Goal: Task Accomplishment & Management: Use online tool/utility

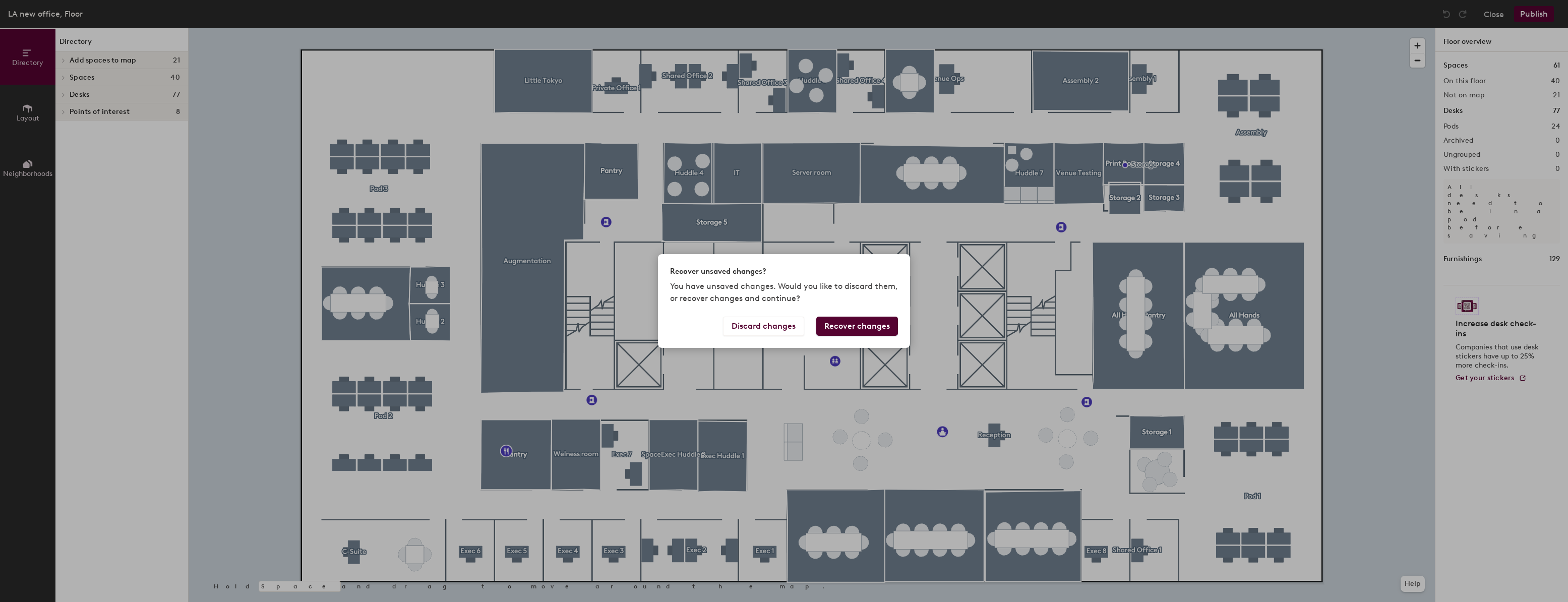
click at [875, 325] on button "Recover changes" at bounding box center [857, 326] width 82 height 19
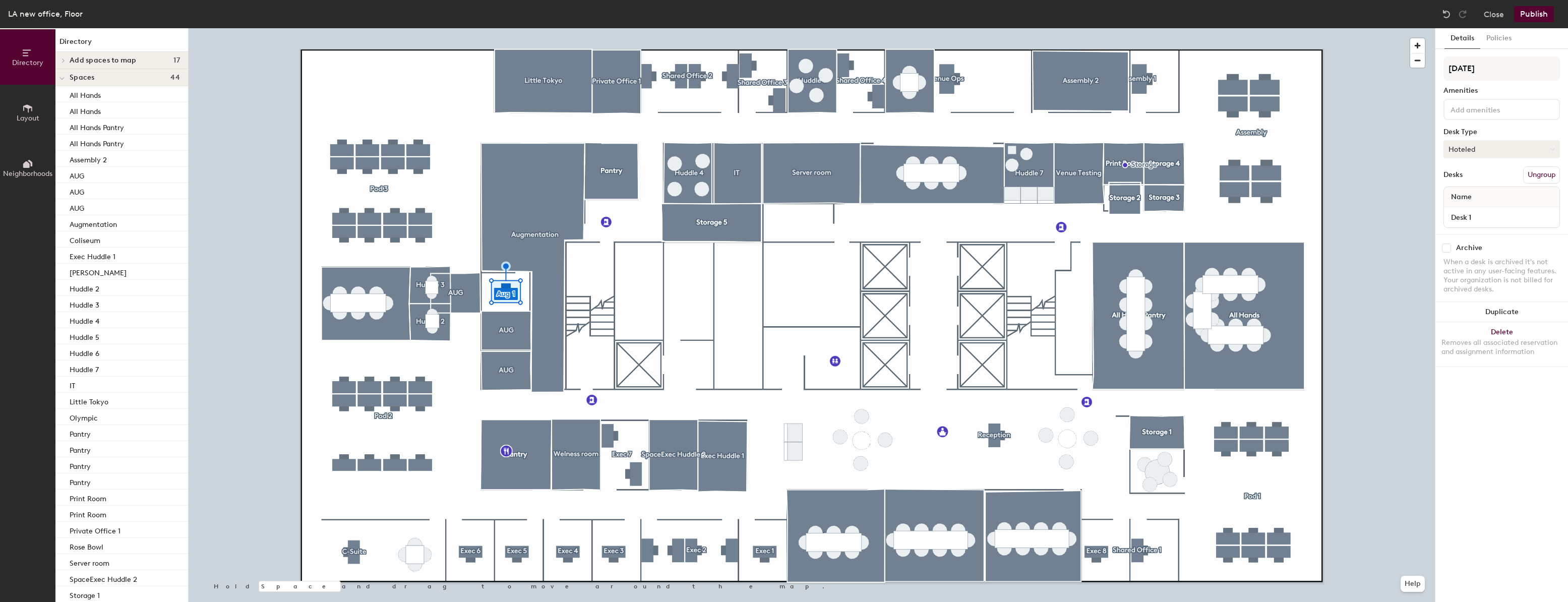
click at [1534, 158] on button "Hoteled" at bounding box center [1502, 150] width 117 height 18
click at [1471, 181] on div "Assigned" at bounding box center [1495, 180] width 101 height 15
click at [1459, 152] on button "Hoteled" at bounding box center [1502, 150] width 117 height 18
click at [1457, 180] on div "Assigned" at bounding box center [1495, 180] width 101 height 15
click at [1497, 150] on button "Hoteled" at bounding box center [1502, 150] width 117 height 18
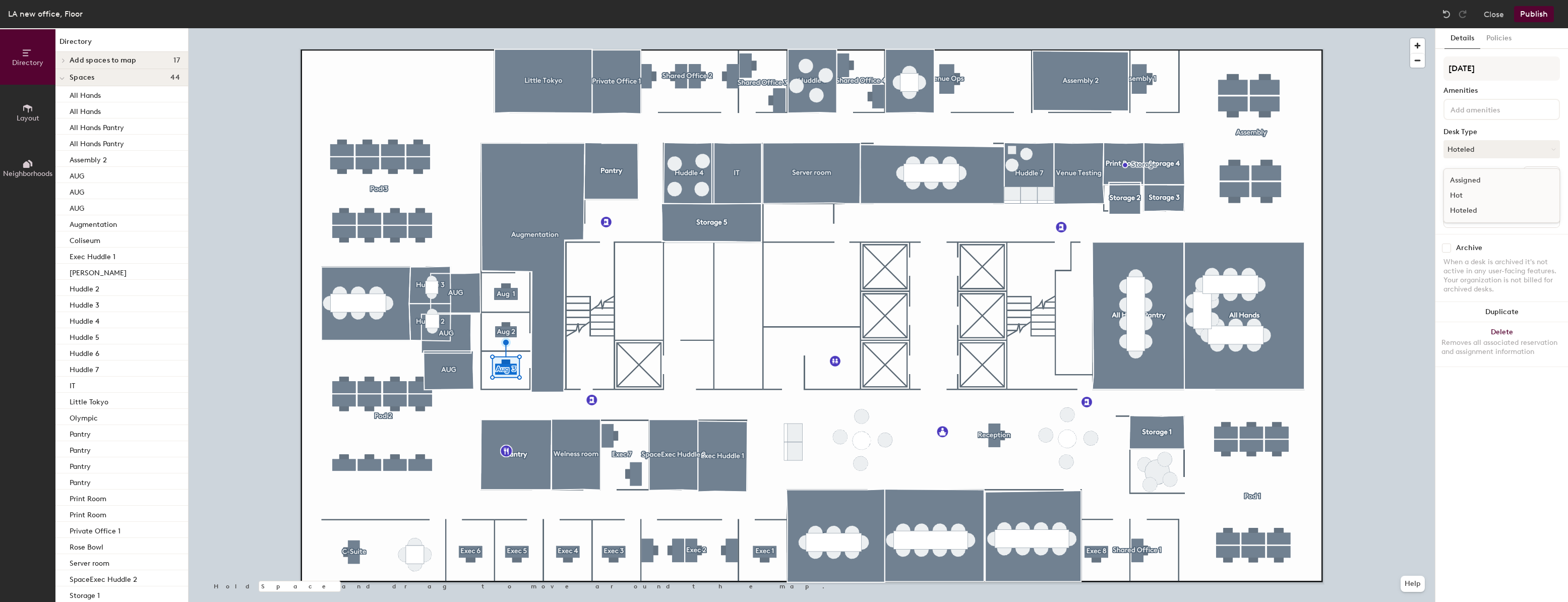
click at [1466, 179] on div "Assigned" at bounding box center [1495, 180] width 101 height 15
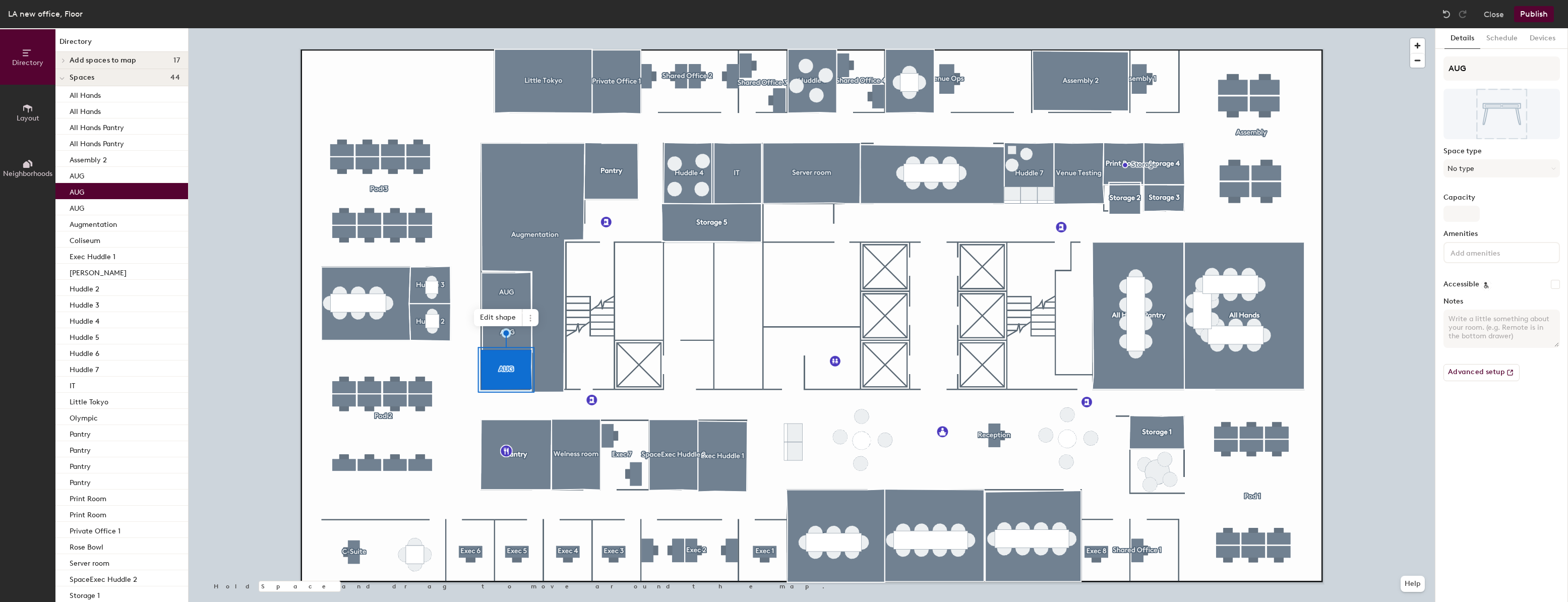
click at [1535, 17] on button "Publish" at bounding box center [1534, 14] width 40 height 16
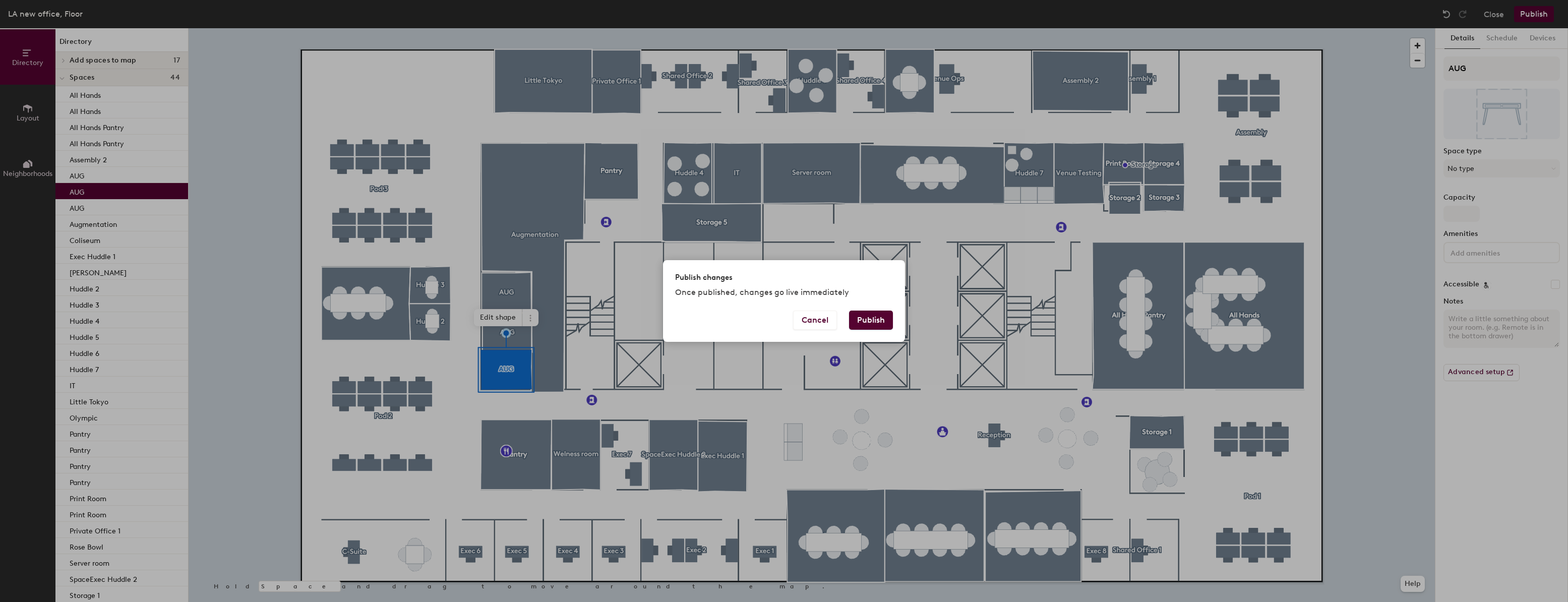
click at [867, 318] on button "Publish" at bounding box center [871, 320] width 44 height 19
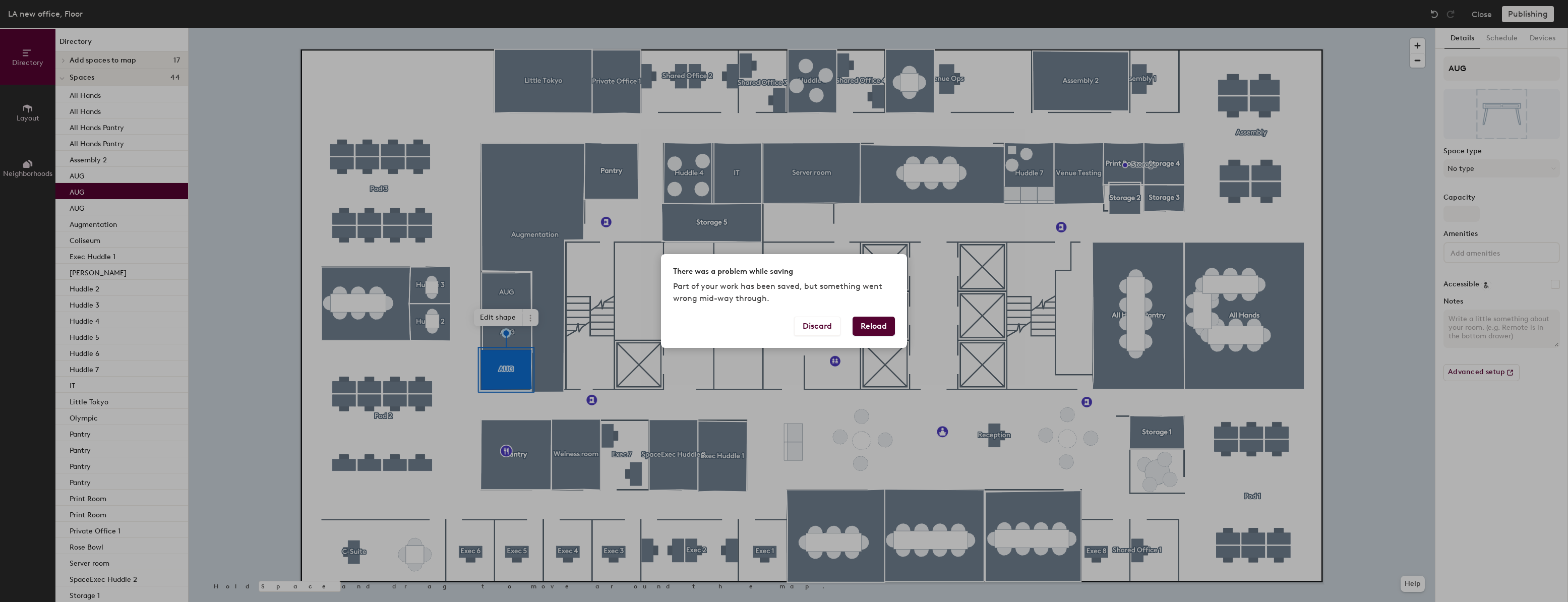
click at [869, 323] on button "Reload" at bounding box center [873, 326] width 42 height 19
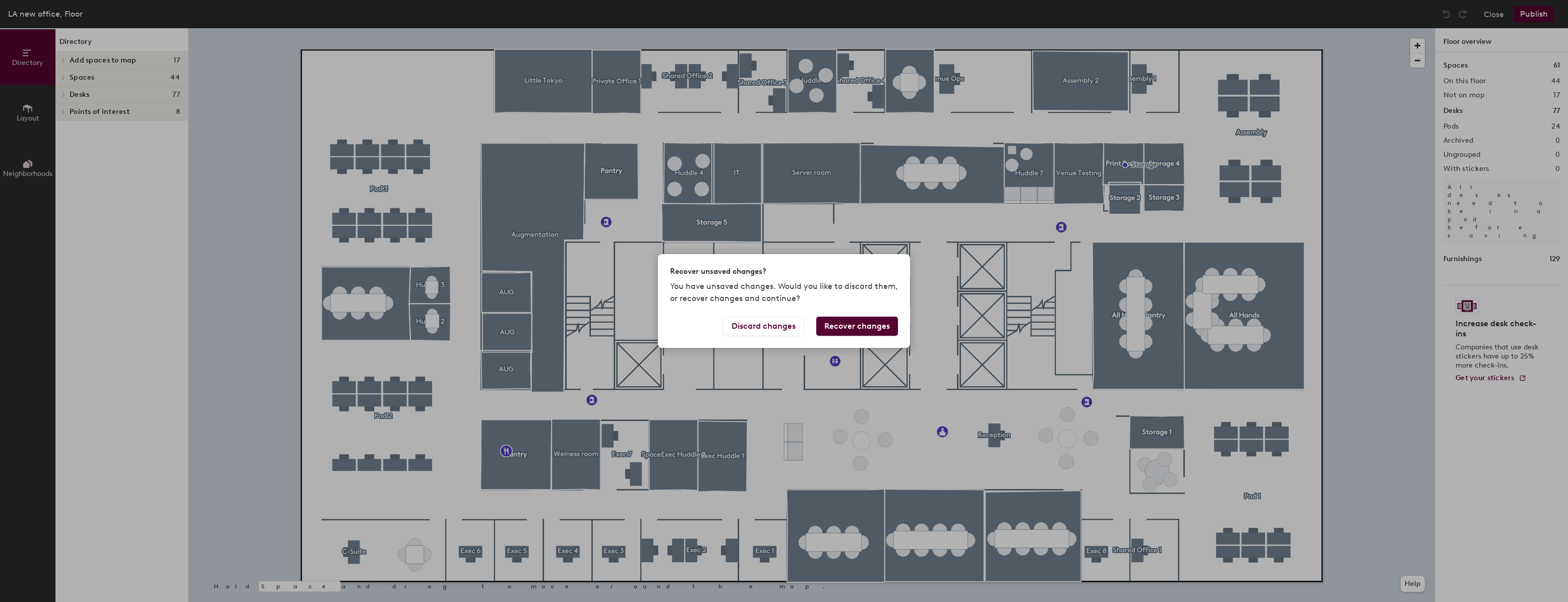
click at [864, 324] on button "Recover changes" at bounding box center [857, 326] width 82 height 19
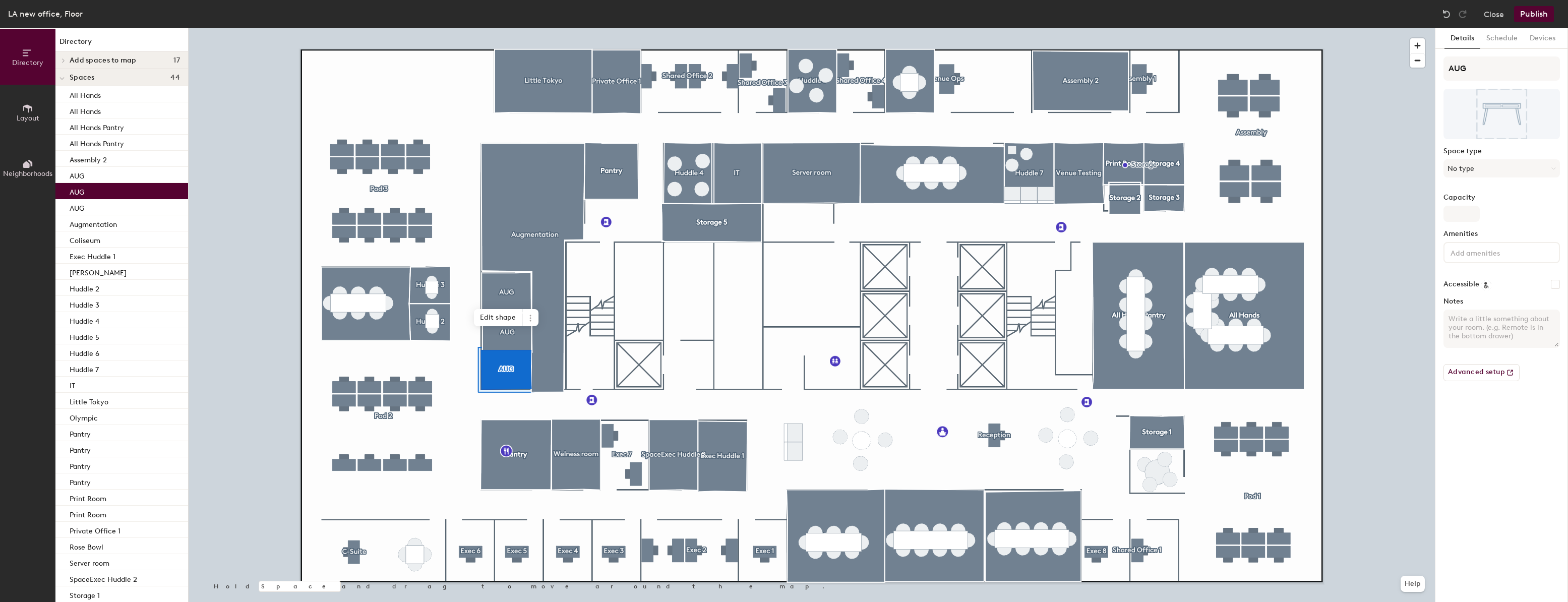
click at [1530, 10] on button "Publish" at bounding box center [1534, 14] width 40 height 16
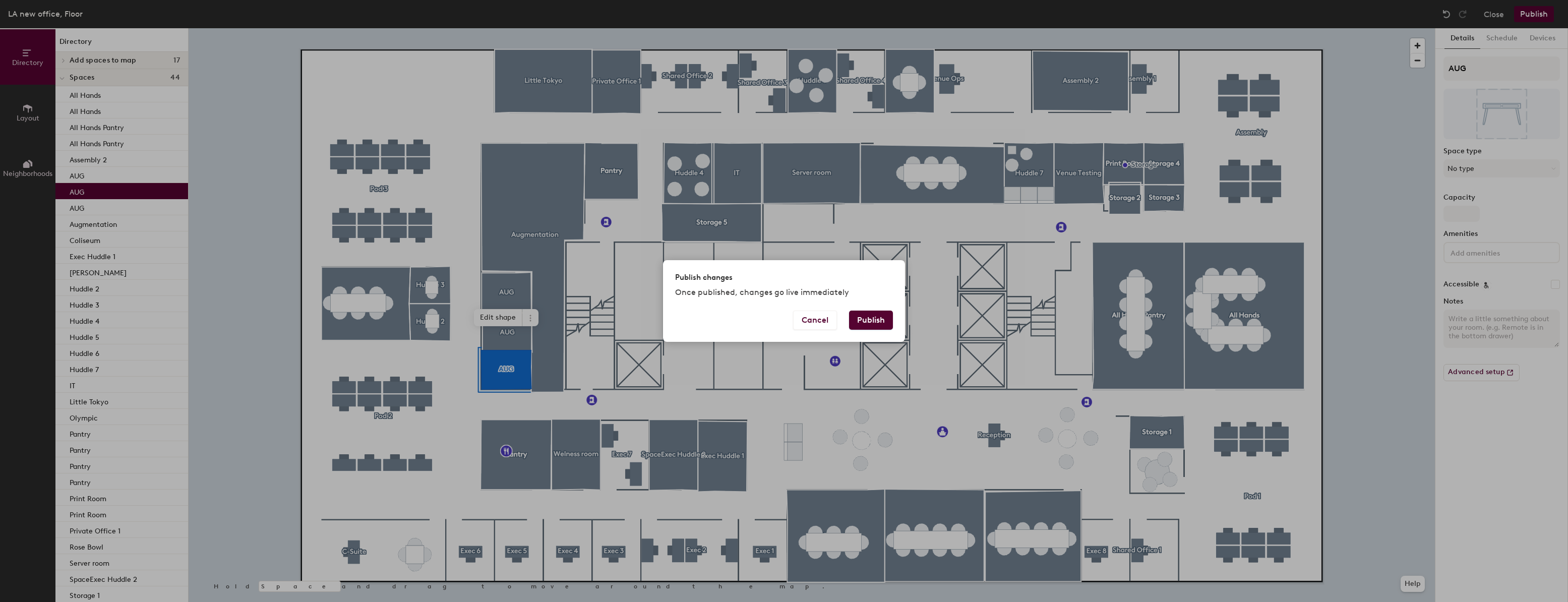
click at [875, 318] on button "Publish" at bounding box center [871, 320] width 44 height 19
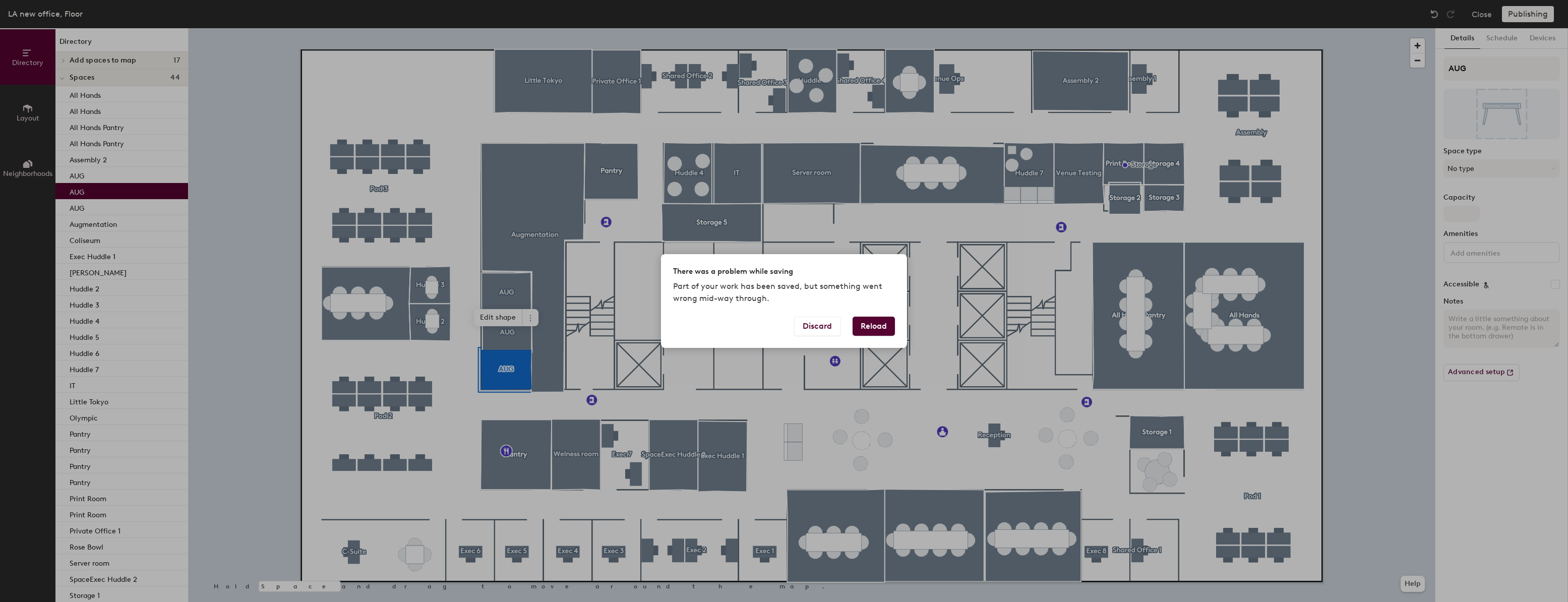
click at [1082, 289] on div "There was a problem while saving Part of your work has been saved, but somethin…" at bounding box center [784, 301] width 1568 height 602
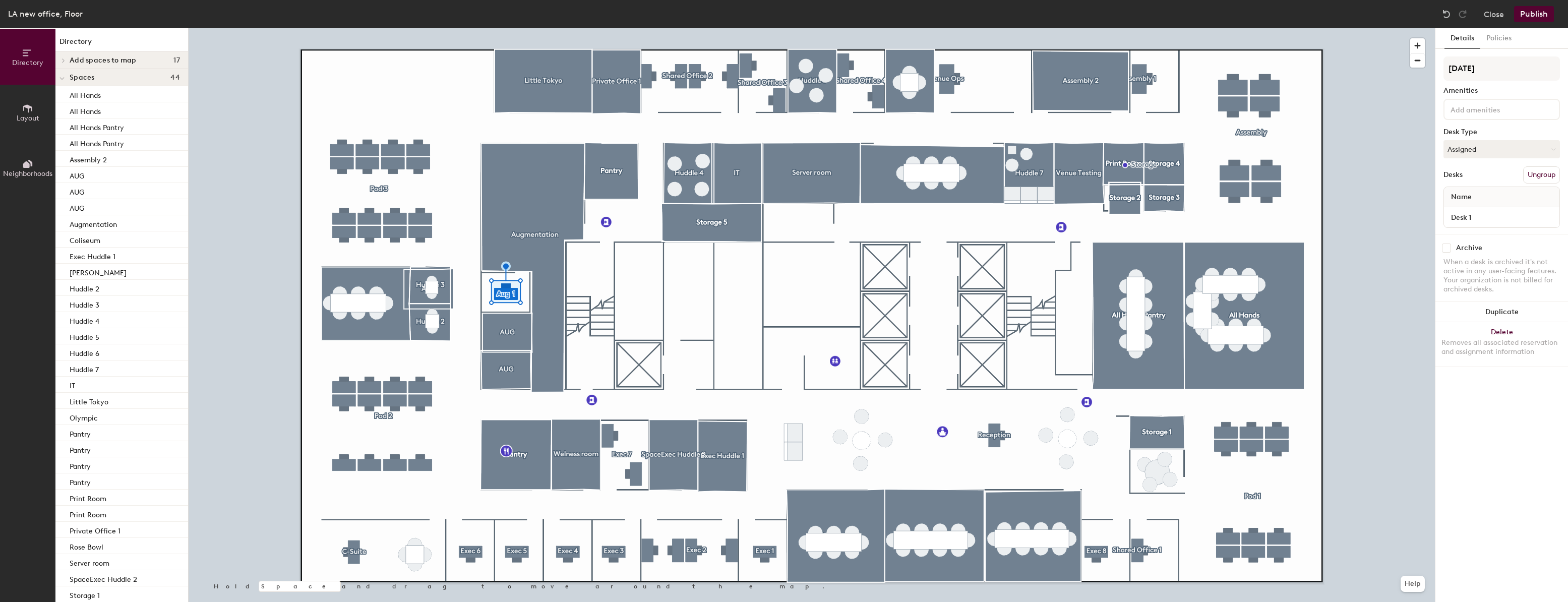
click at [1532, 175] on button "Ungroup" at bounding box center [1541, 175] width 37 height 17
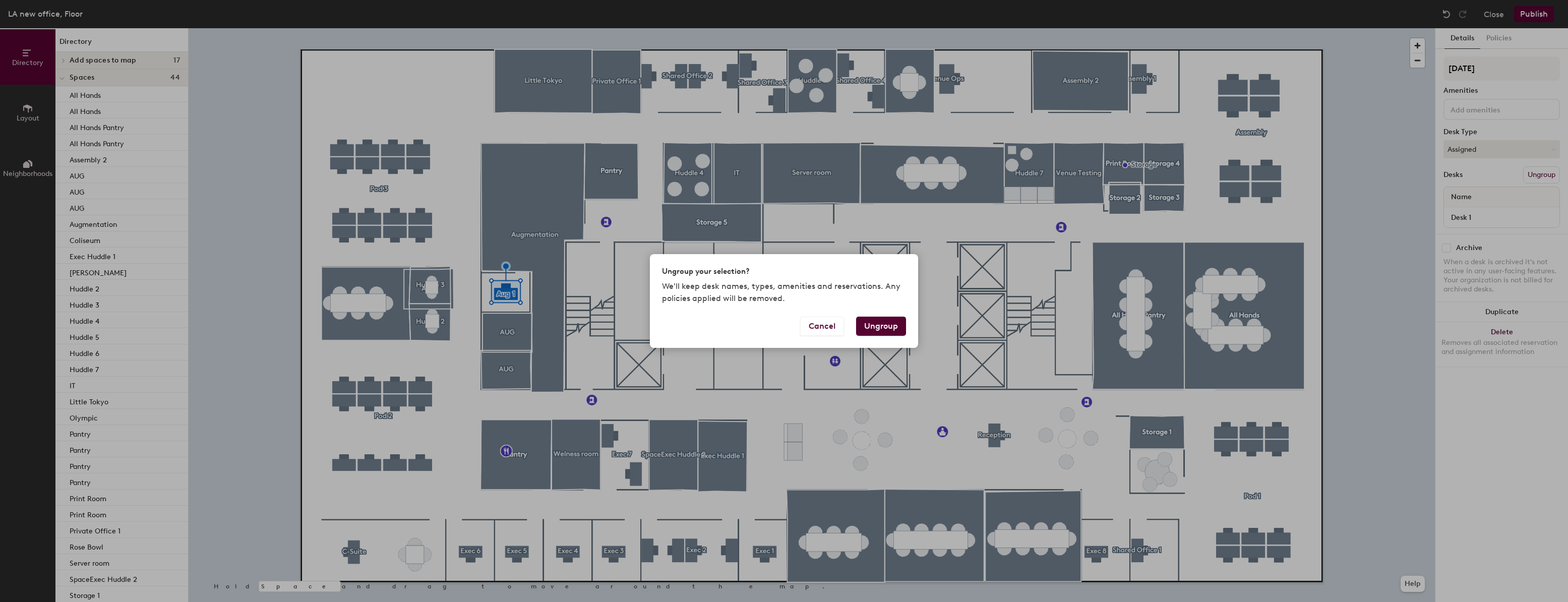
click at [877, 328] on button "Ungroup" at bounding box center [881, 326] width 50 height 19
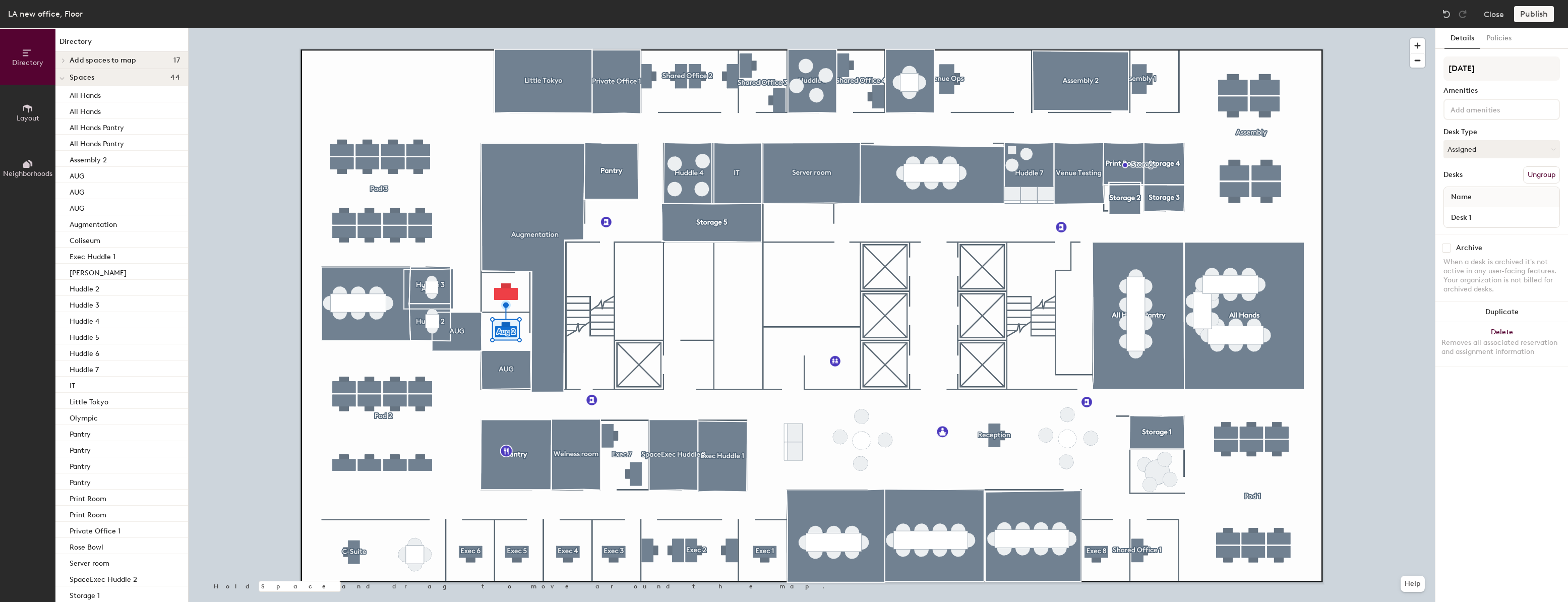
click at [1551, 172] on button "Ungroup" at bounding box center [1541, 175] width 37 height 17
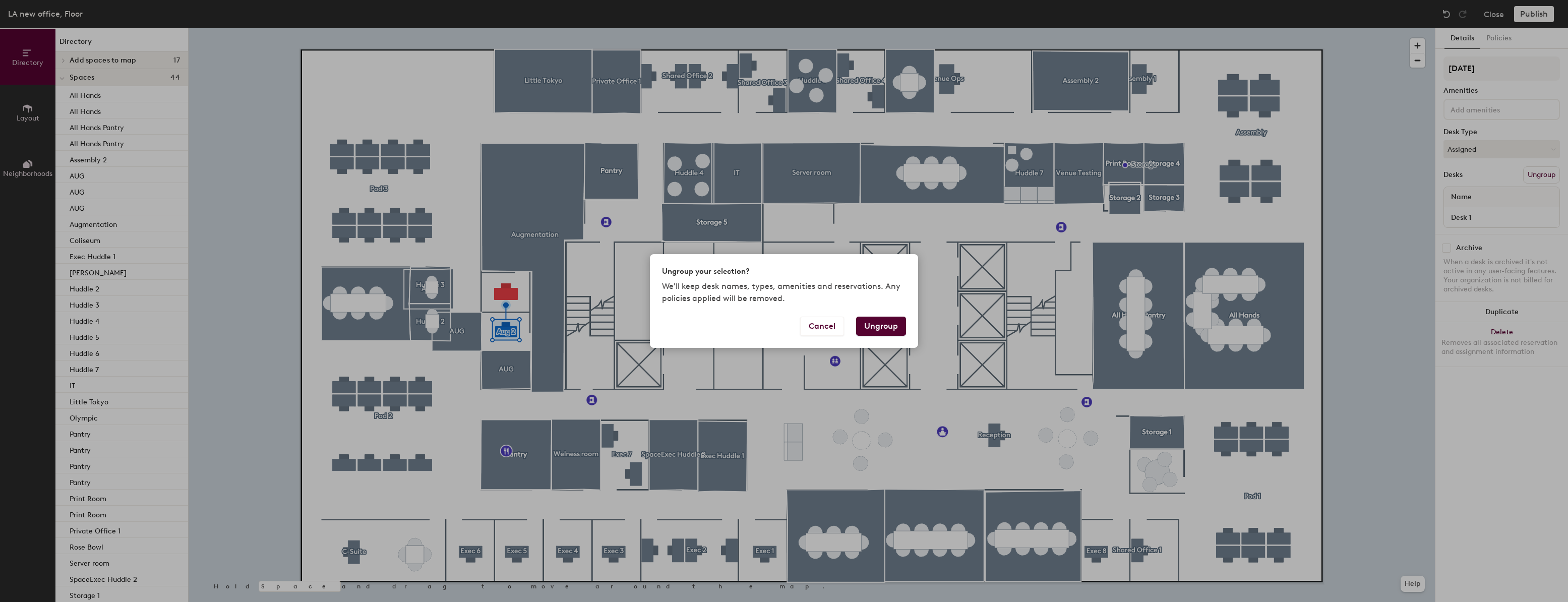
click at [880, 326] on button "Ungroup" at bounding box center [881, 326] width 50 height 19
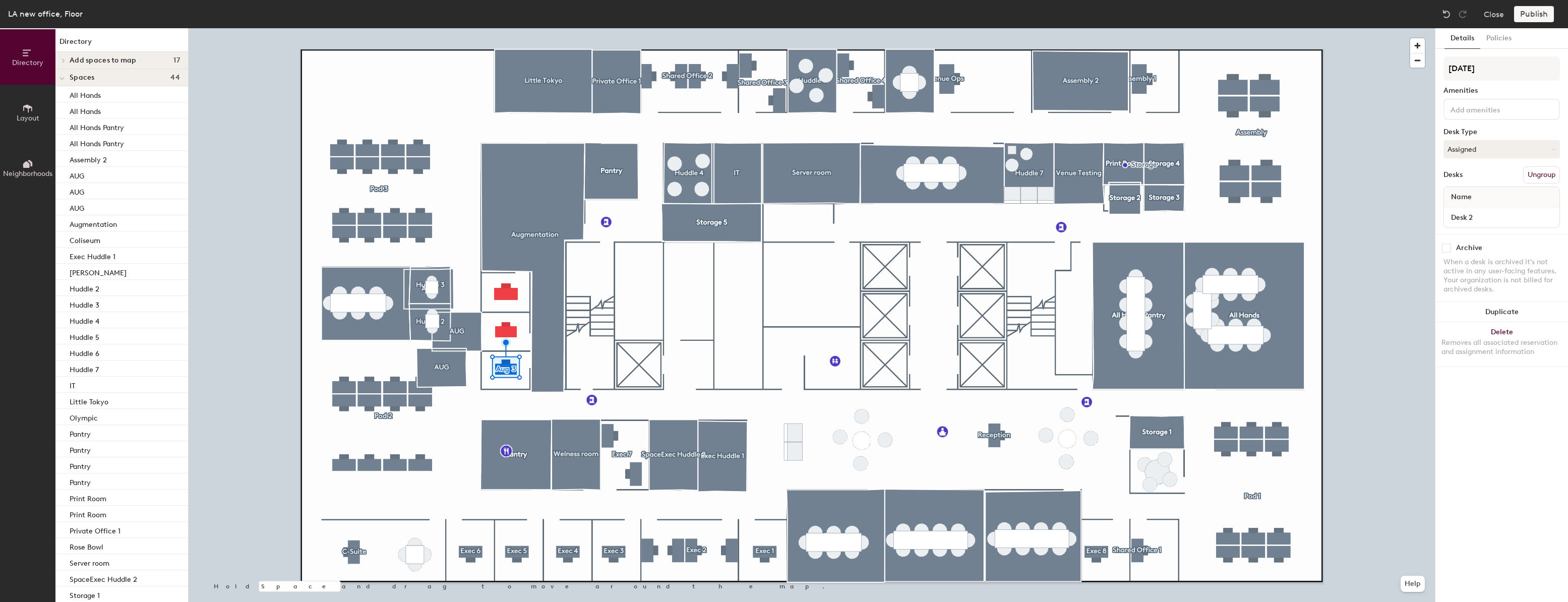
click at [1534, 172] on button "Ungroup" at bounding box center [1541, 175] width 37 height 17
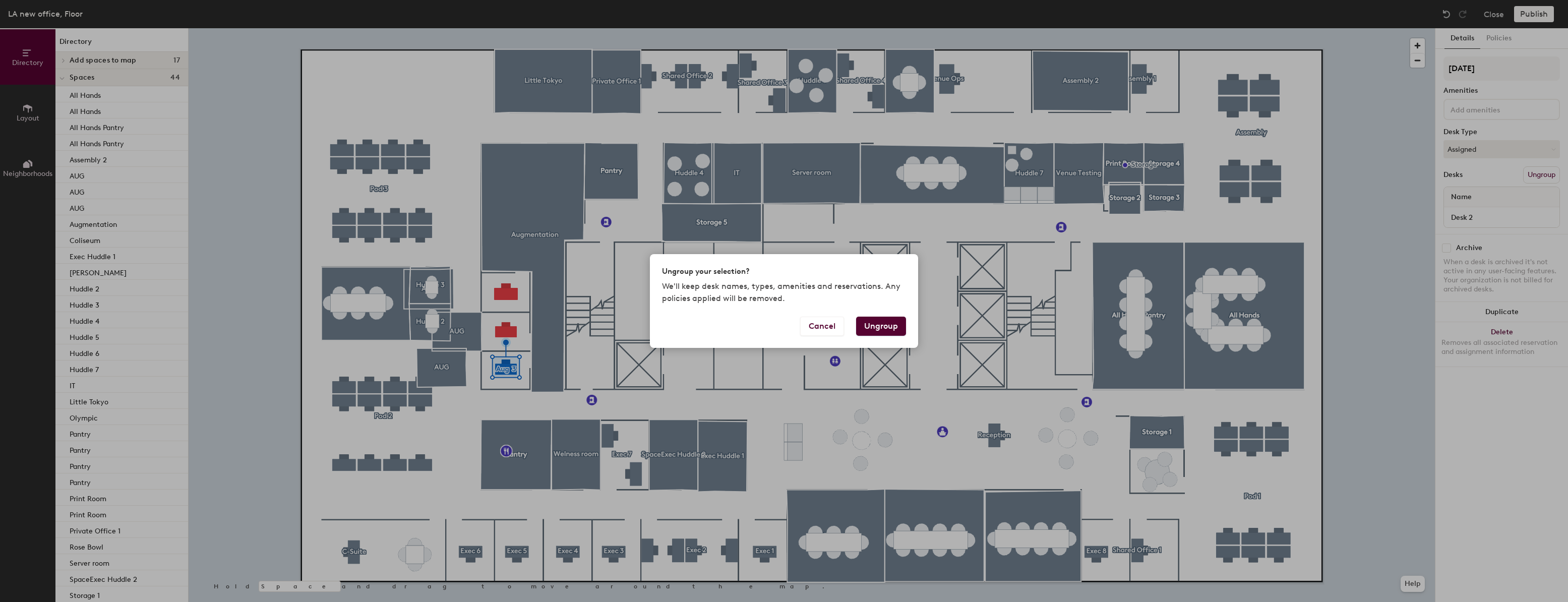
click at [880, 323] on button "Ungroup" at bounding box center [881, 326] width 50 height 19
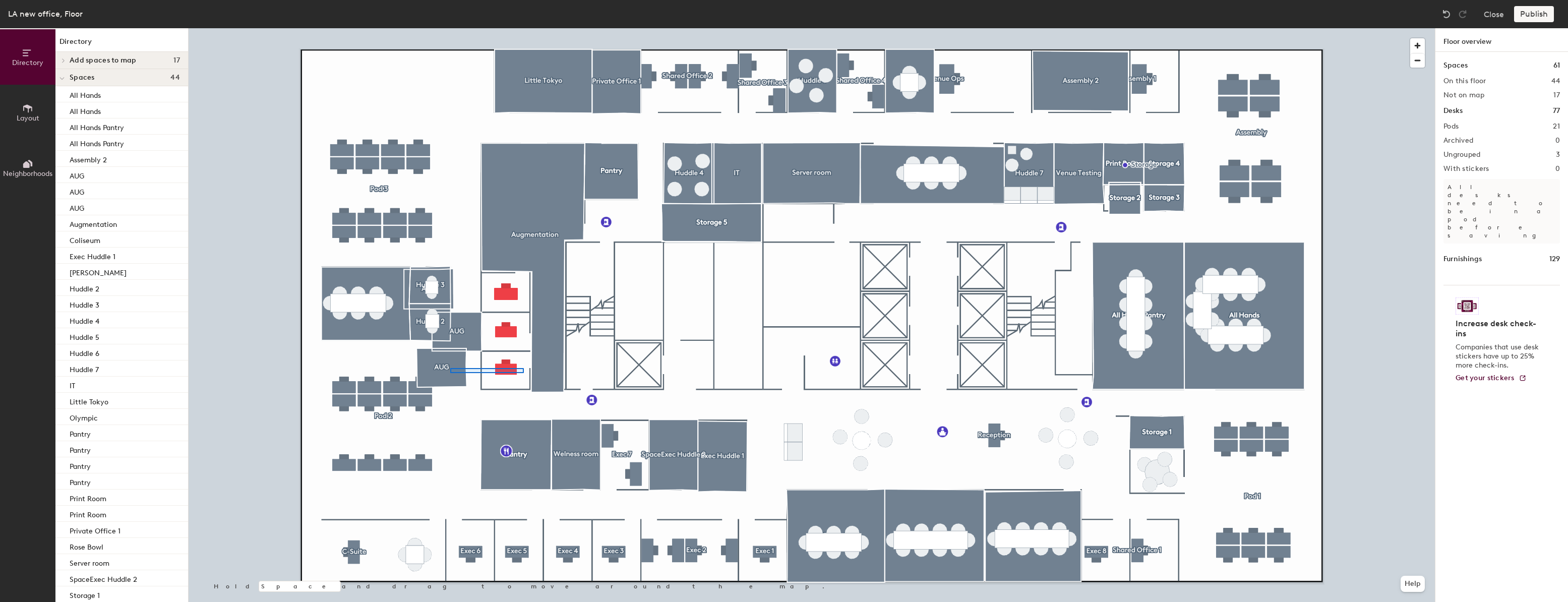
click at [522, 28] on div at bounding box center [812, 28] width 1247 height 0
click at [511, 28] on div at bounding box center [812, 28] width 1247 height 0
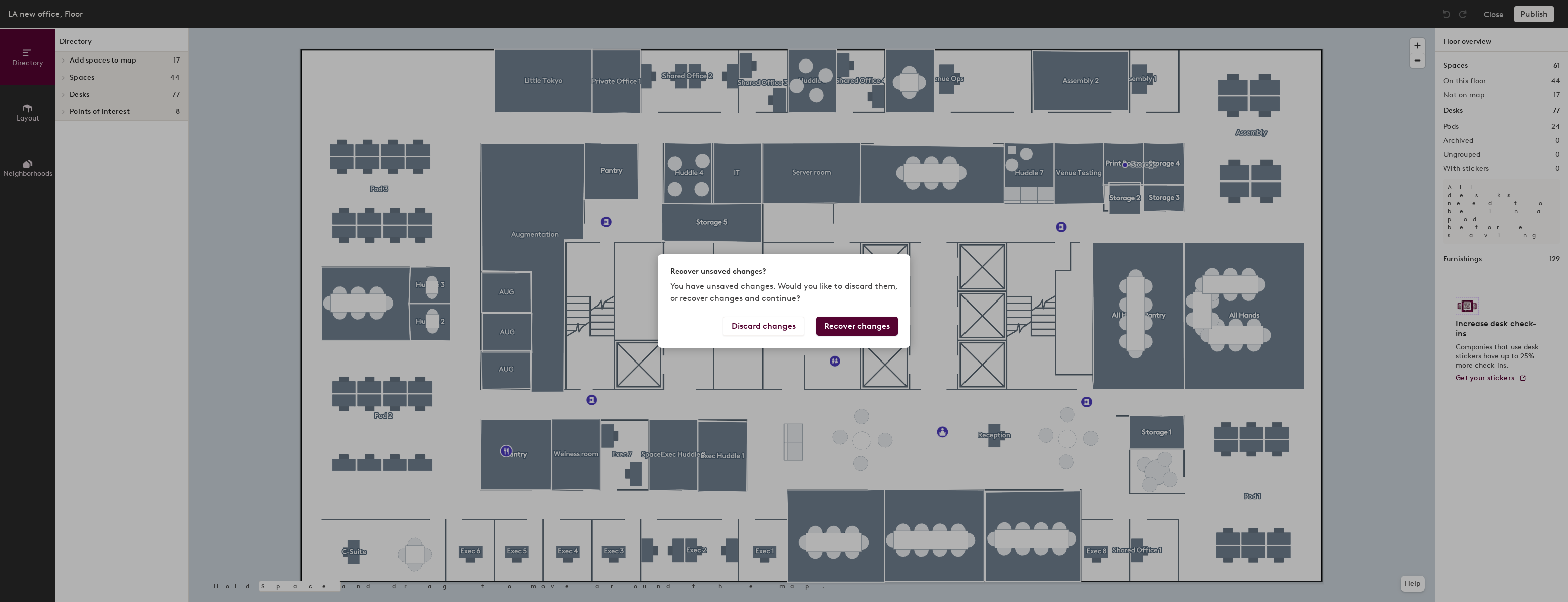
click at [843, 320] on button "Recover changes" at bounding box center [857, 326] width 82 height 19
